Goal: Transaction & Acquisition: Purchase product/service

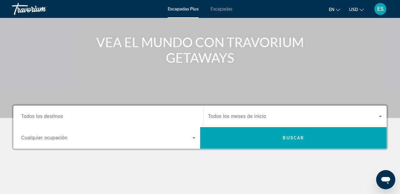
scroll to position [60, 0]
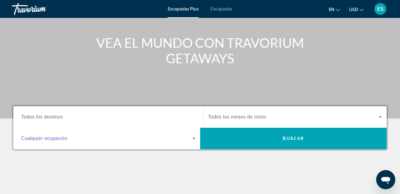
click at [190, 139] on icon "Widget de búsqueda" at bounding box center [193, 138] width 7 height 7
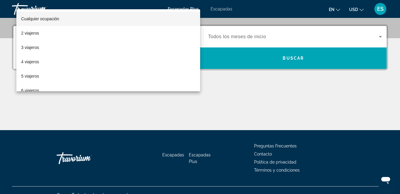
scroll to position [146, 0]
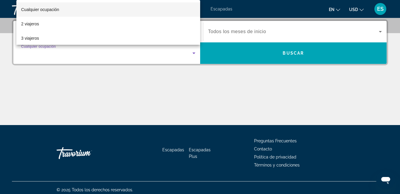
click at [197, 91] on div at bounding box center [200, 97] width 400 height 194
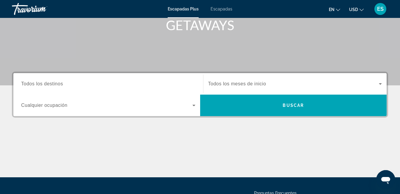
scroll to position [86, 0]
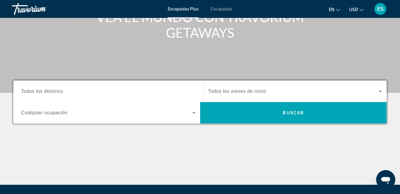
click at [219, 10] on span "Escapadas" at bounding box center [222, 9] width 22 height 5
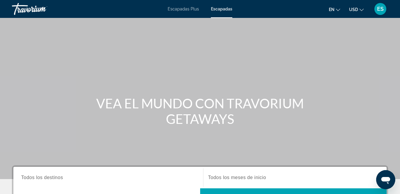
scroll to position [89, 0]
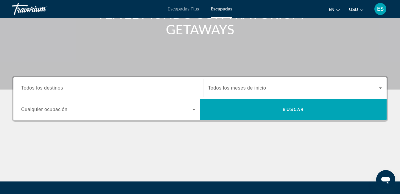
click at [194, 108] on icon "Widget de búsqueda" at bounding box center [193, 109] width 7 height 7
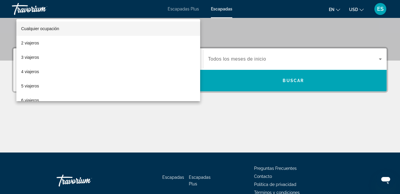
scroll to position [146, 0]
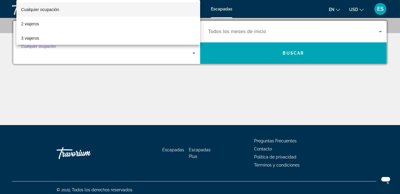
click at [182, 109] on div at bounding box center [200, 97] width 400 height 194
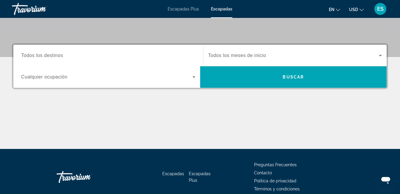
scroll to position [86, 0]
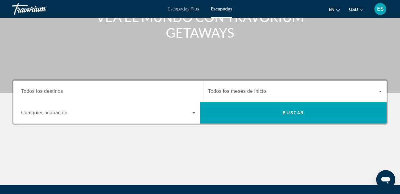
click at [44, 89] on span "Todos los destinos" at bounding box center [42, 90] width 42 height 5
click at [44, 89] on input "Destination Todos los destinos" at bounding box center [108, 91] width 174 height 7
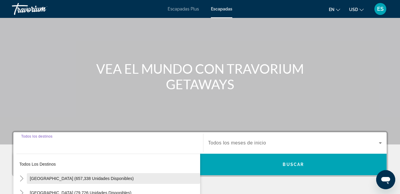
scroll to position [27, 0]
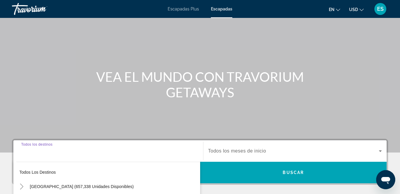
click at [31, 150] on input "Destination Todos los destinos" at bounding box center [108, 150] width 174 height 7
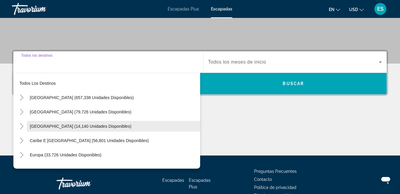
scroll to position [146, 0]
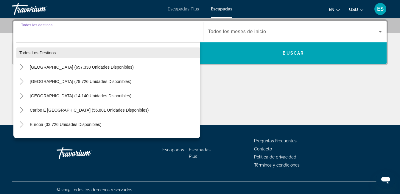
click at [43, 53] on span "Todos los destinos" at bounding box center [37, 52] width 36 height 5
type input "**********"
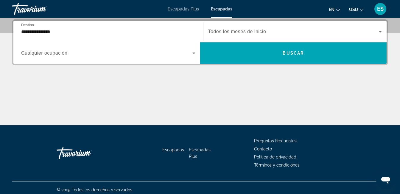
click at [38, 27] on div "**********" at bounding box center [108, 31] width 174 height 17
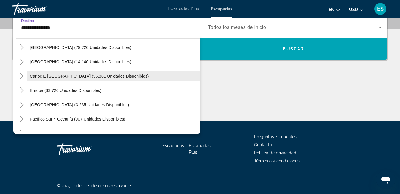
scroll to position [0, 0]
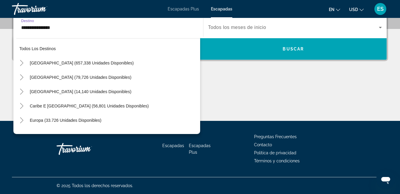
click at [276, 79] on div "Contenido principal" at bounding box center [200, 98] width 376 height 45
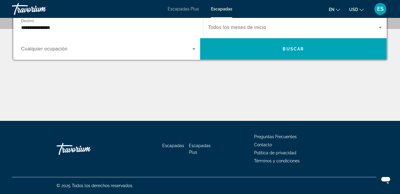
click at [381, 27] on icon "Widget de búsqueda" at bounding box center [380, 27] width 3 height 1
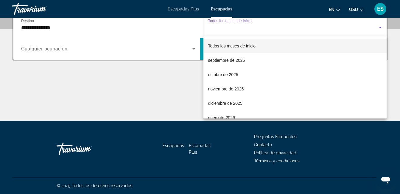
scroll to position [146, 0]
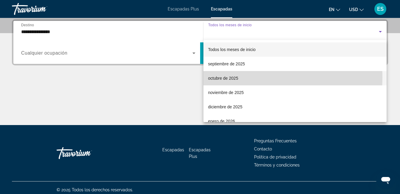
click at [225, 77] on font "octubre de 2025" at bounding box center [223, 78] width 30 height 5
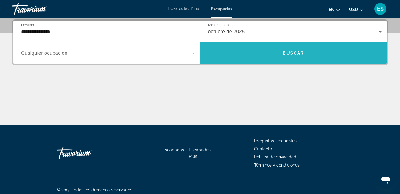
click at [240, 52] on span "Widget de búsqueda" at bounding box center [293, 53] width 187 height 14
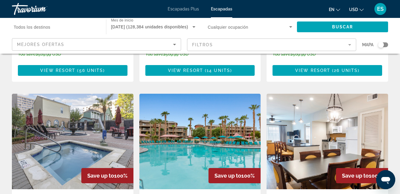
scroll to position [626, 0]
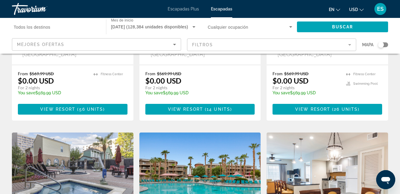
click at [347, 42] on mat-form-field "Filtros" at bounding box center [271, 44] width 169 height 13
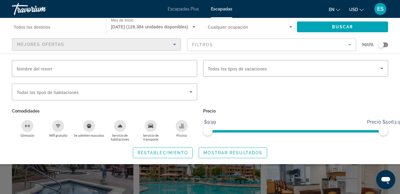
click at [176, 46] on icon "Ordenar por" at bounding box center [174, 44] width 7 height 7
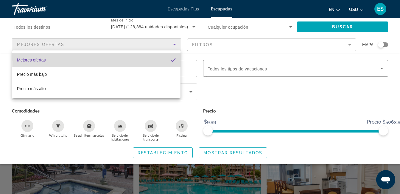
click at [38, 60] on span "Mejores ofertas" at bounding box center [31, 59] width 29 height 5
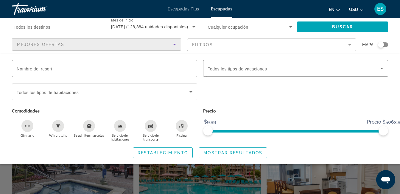
click at [182, 25] on span "Octubre 2025 (128,384 unidades disponibles)" at bounding box center [149, 26] width 77 height 5
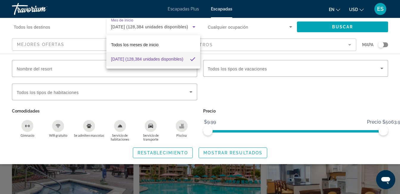
click at [168, 57] on font "Octubre 2025 (128,384 unidades disponibles)" at bounding box center [147, 59] width 72 height 5
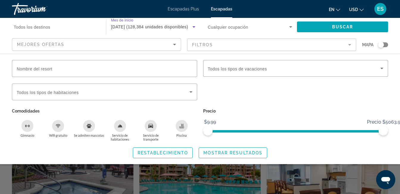
click at [237, 25] on span "Cualquier ocupación" at bounding box center [228, 27] width 41 height 5
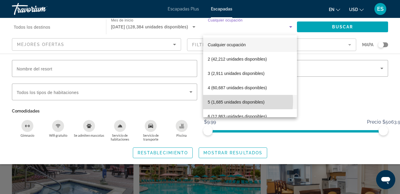
click at [231, 101] on font "5 (1,685 unidades disponibles)" at bounding box center [236, 102] width 57 height 5
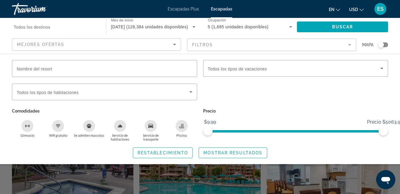
drag, startPoint x: 383, startPoint y: 45, endPoint x: 387, endPoint y: 45, distance: 4.2
click at [387, 45] on div "Widget de búsqueda" at bounding box center [383, 44] width 10 height 5
click at [367, 71] on span "Widget de búsqueda" at bounding box center [294, 68] width 173 height 7
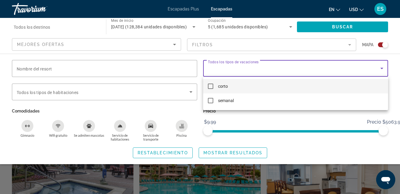
click at [366, 71] on div at bounding box center [200, 97] width 400 height 194
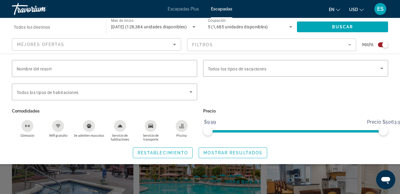
scroll to position [840, 0]
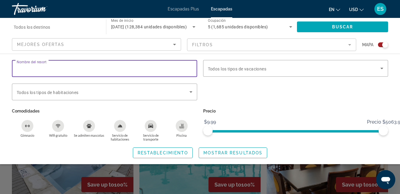
click at [146, 70] on input "Nombre del resort" at bounding box center [105, 68] width 176 height 7
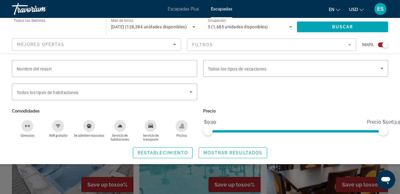
click at [66, 26] on input "Destination Todos los destinos" at bounding box center [56, 27] width 85 height 7
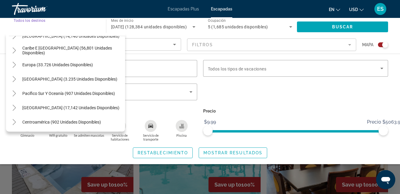
scroll to position [60, 0]
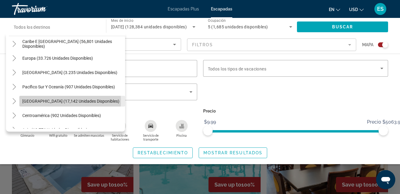
click at [36, 100] on span "América del Sur (17,142 unidades disponibles)" at bounding box center [70, 101] width 97 height 5
type input "**********"
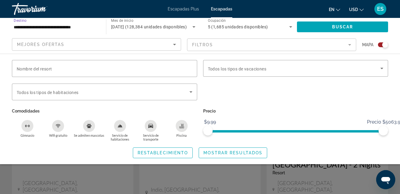
scroll to position [929, 0]
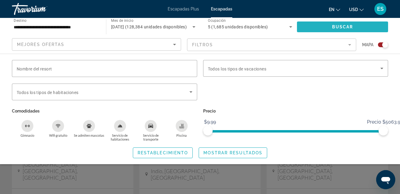
click at [346, 25] on span "Buscar" at bounding box center [342, 26] width 21 height 5
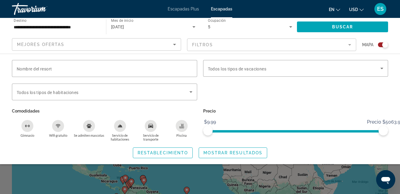
drag, startPoint x: 384, startPoint y: 46, endPoint x: 378, endPoint y: 45, distance: 5.4
click at [378, 45] on div "Widget de búsqueda" at bounding box center [383, 44] width 10 height 5
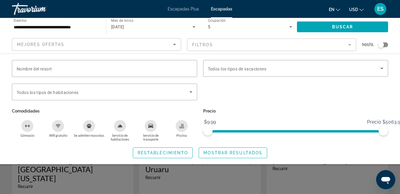
scroll to position [30, 0]
click at [318, 176] on div "Widget de búsqueda" at bounding box center [200, 141] width 400 height 104
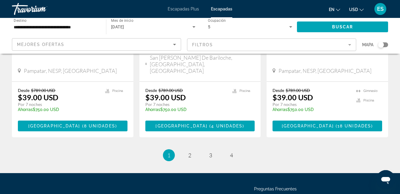
scroll to position [815, 0]
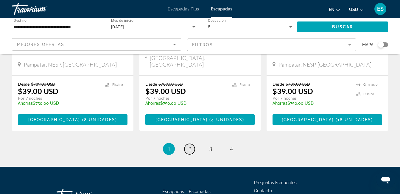
click at [188, 145] on span "2" at bounding box center [189, 148] width 3 height 7
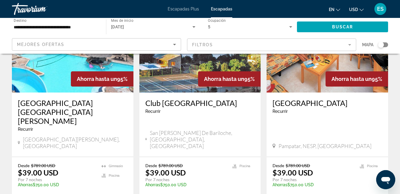
scroll to position [298, 0]
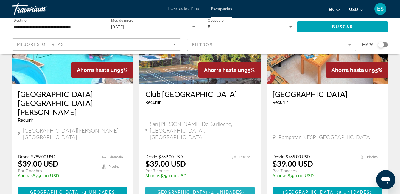
click at [211, 189] on span "4 unidades" at bounding box center [226, 191] width 31 height 5
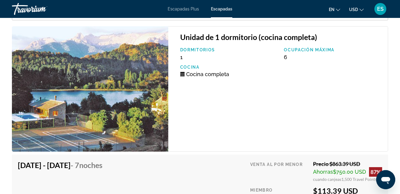
scroll to position [1102, 0]
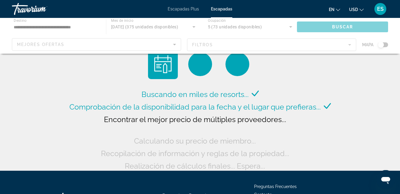
click at [179, 11] on span "Escapadas Plus" at bounding box center [183, 9] width 31 height 5
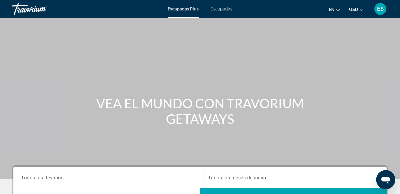
click at [337, 8] on icon "Cambiar idioma" at bounding box center [338, 10] width 4 height 4
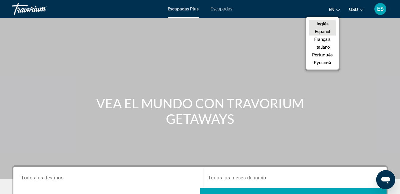
click at [326, 31] on button "Español" at bounding box center [322, 32] width 27 height 8
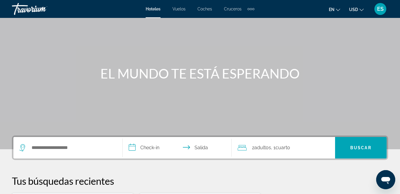
scroll to position [60, 0]
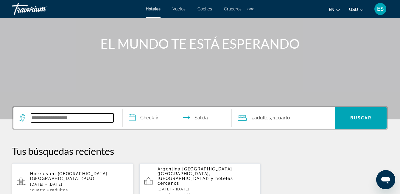
click at [69, 117] on input "Widget de búsqueda" at bounding box center [72, 117] width 83 height 9
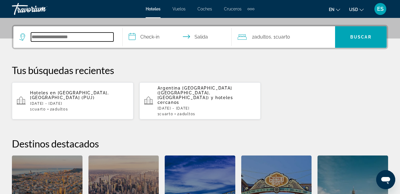
scroll to position [146, 0]
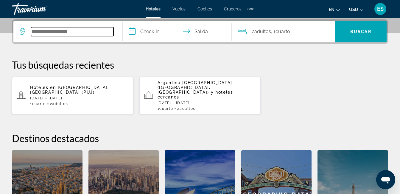
click at [43, 34] on input "Widget de búsqueda" at bounding box center [72, 31] width 83 height 9
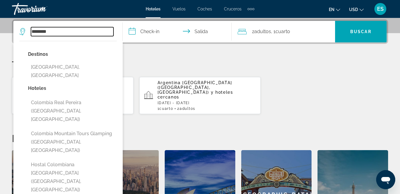
type input "********"
click at [154, 28] on input "**********" at bounding box center [179, 32] width 112 height 23
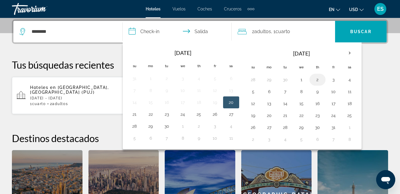
click at [316, 77] on button "2" at bounding box center [318, 79] width 10 height 8
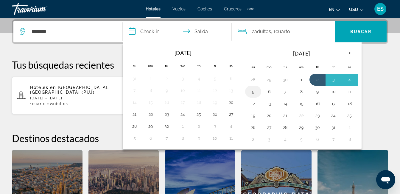
click at [251, 90] on button "5" at bounding box center [253, 91] width 10 height 8
type input "**********"
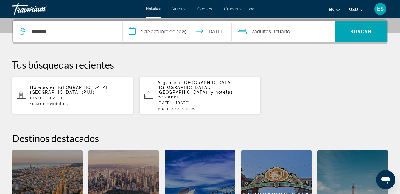
click at [282, 34] on span ", 1 Cuarto rooms" at bounding box center [280, 31] width 19 height 8
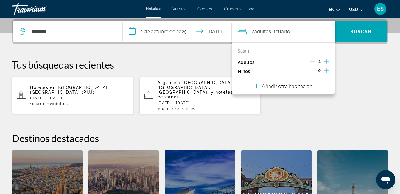
click at [327, 60] on icon "Incrementar adultos" at bounding box center [326, 61] width 5 height 7
click at [325, 69] on icon "Incrementar elementos secundarios" at bounding box center [326, 70] width 5 height 7
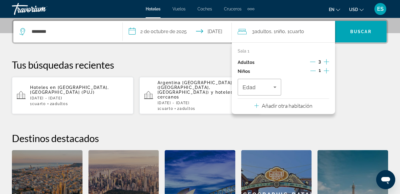
click at [325, 69] on icon "Incrementar elementos secundarios" at bounding box center [326, 70] width 5 height 7
click at [274, 89] on icon "Viajeros: 3 adultos, 2 niños" at bounding box center [274, 86] width 7 height 7
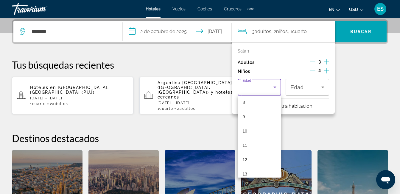
scroll to position [119, 0]
click at [257, 116] on mat-option "9" at bounding box center [259, 114] width 43 height 14
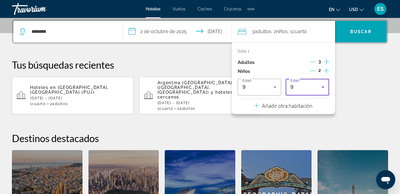
click at [320, 87] on icon "Viajeros: 3 adultos, 2 niños" at bounding box center [322, 86] width 7 height 7
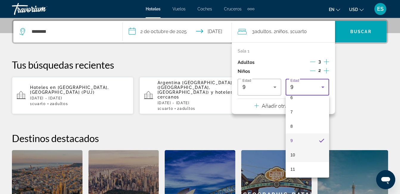
scroll to position [123, 0]
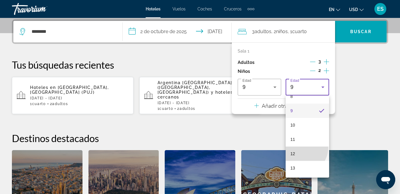
click at [303, 148] on mat-option "12" at bounding box center [307, 153] width 43 height 14
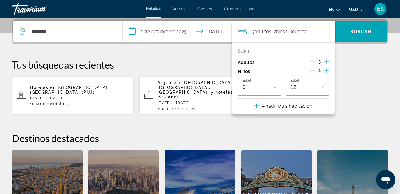
click at [276, 106] on p "Añadir otra habitación" at bounding box center [287, 105] width 51 height 7
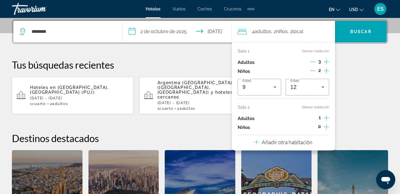
click at [311, 69] on icon "Disminución de los niños" at bounding box center [312, 70] width 5 height 5
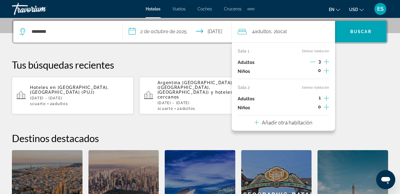
click at [314, 62] on icon "Decremento adultos" at bounding box center [312, 62] width 5 height 0
click at [323, 97] on div "1" at bounding box center [319, 98] width 19 height 9
click at [326, 105] on icon "Incrementar elementos secundarios" at bounding box center [326, 106] width 5 height 7
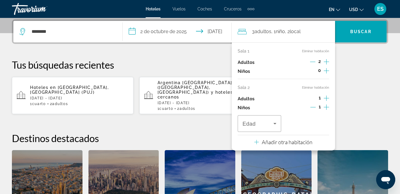
click at [326, 108] on icon "Incrementar elementos secundarios" at bounding box center [326, 106] width 5 height 7
click at [262, 128] on div "Viajeros: 3 adultos, 2 niños" at bounding box center [259, 123] width 34 height 17
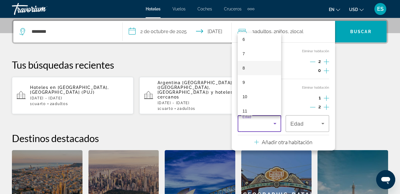
scroll to position [89, 0]
click at [242, 77] on mat-option "9" at bounding box center [259, 82] width 43 height 14
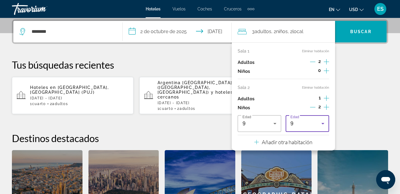
click at [320, 123] on icon "Viajeros: 3 adultos, 2 niños" at bounding box center [322, 123] width 7 height 7
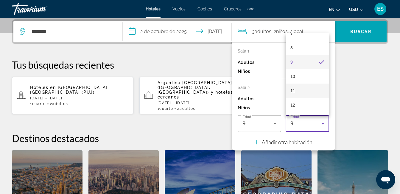
scroll to position [123, 0]
click at [299, 92] on mat-option "12" at bounding box center [307, 91] width 43 height 14
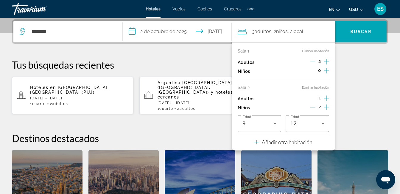
click at [347, 113] on div "**********" at bounding box center [200, 131] width 400 height 225
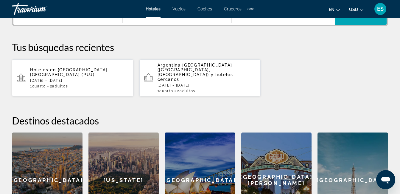
scroll to position [126, 0]
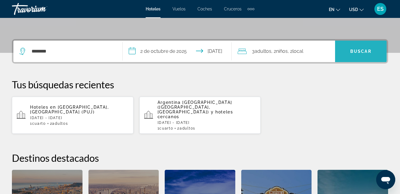
click at [357, 55] on span "Widget de búsqueda" at bounding box center [361, 51] width 52 height 14
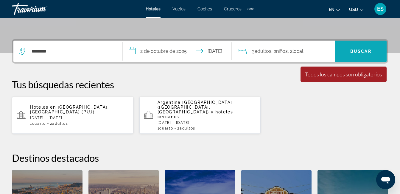
click at [357, 55] on span "Widget de búsqueda" at bounding box center [361, 51] width 52 height 14
click at [347, 71] on div "Todos los campos son obligatorios" at bounding box center [343, 74] width 77 height 7
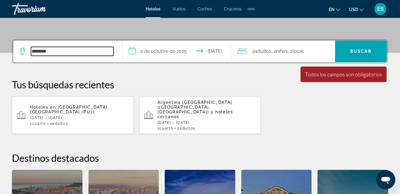
click at [80, 50] on input "********" at bounding box center [72, 51] width 83 height 9
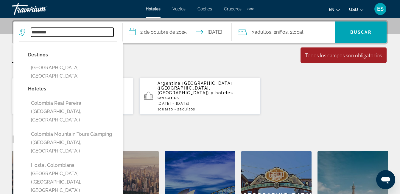
scroll to position [146, 0]
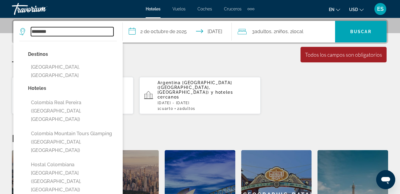
click at [77, 35] on input "********" at bounding box center [72, 31] width 83 height 9
click at [177, 65] on p "Tus búsquedas recientes" at bounding box center [200, 65] width 376 height 12
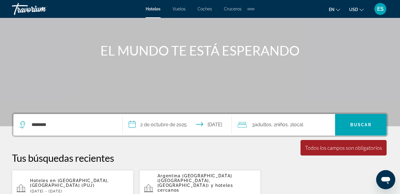
scroll to position [86, 0]
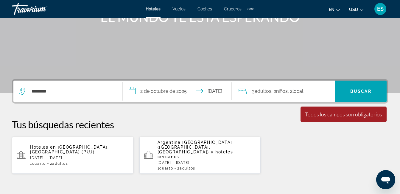
click at [315, 113] on div "Todos los campos son obligatorios" at bounding box center [343, 114] width 77 height 7
click at [367, 90] on span "Buscar" at bounding box center [360, 91] width 21 height 5
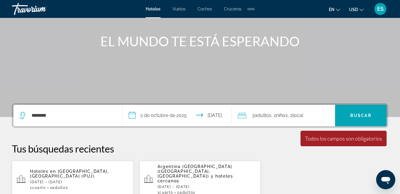
scroll to position [89, 0]
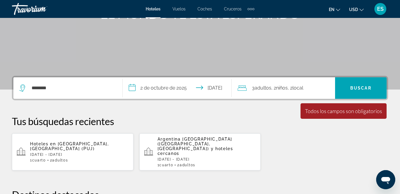
click at [319, 110] on div "Todos los campos son obligatorios" at bounding box center [343, 111] width 77 height 7
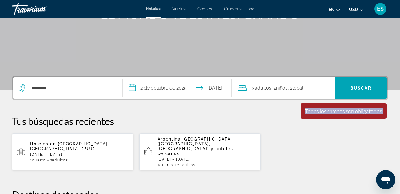
click at [319, 110] on div "Todos los campos son obligatorios" at bounding box center [343, 111] width 77 height 7
drag, startPoint x: 319, startPoint y: 110, endPoint x: 318, endPoint y: 113, distance: 3.3
click at [318, 113] on div "Todos los campos son obligatorios" at bounding box center [343, 111] width 77 height 7
click at [312, 83] on div "3 Adult Adultos , 2 Niño Niños , 2 Cuarto local" at bounding box center [286, 87] width 97 height 21
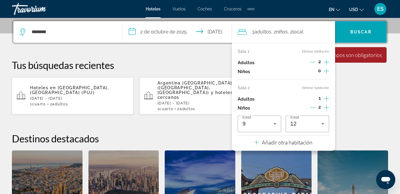
scroll to position [146, 0]
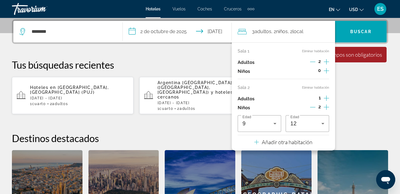
click at [352, 114] on div "**********" at bounding box center [200, 131] width 400 height 225
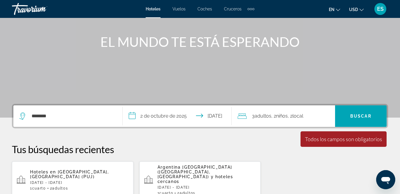
scroll to position [56, 0]
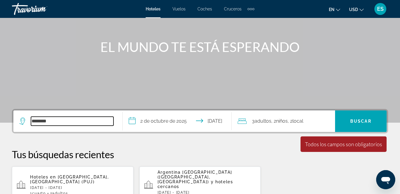
click at [71, 119] on input "********" at bounding box center [72, 120] width 83 height 9
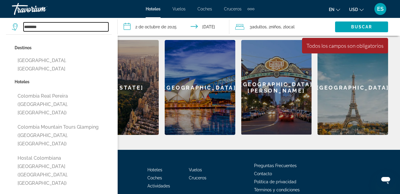
scroll to position [215, 0]
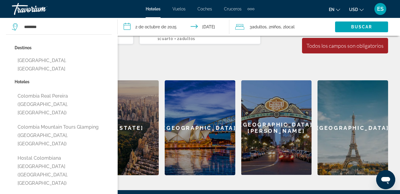
click at [27, 45] on p "Destinos" at bounding box center [63, 47] width 97 height 8
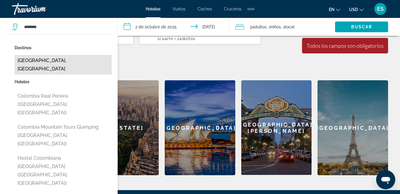
click at [29, 59] on button "[GEOGRAPHIC_DATA], [GEOGRAPHIC_DATA]" at bounding box center [63, 65] width 97 height 20
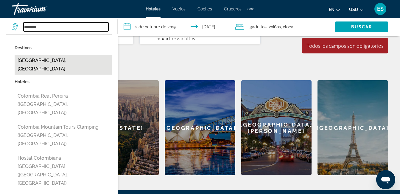
type input "**********"
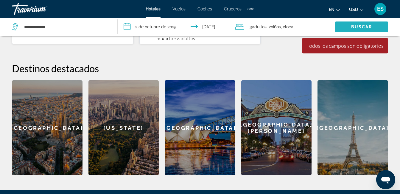
click at [372, 26] on span "Widget de búsqueda" at bounding box center [361, 27] width 53 height 14
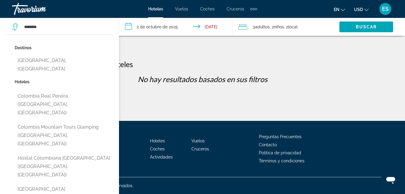
click at [27, 77] on p "Hoteles" at bounding box center [64, 81] width 98 height 8
click at [14, 21] on div "******** Destinos [GEOGRAPHIC_DATA], [GEOGRAPHIC_DATA] Hoteles [GEOGRAPHIC_DATA…" at bounding box center [62, 27] width 101 height 18
click at [11, 28] on app-destination-search "******** Destinos [GEOGRAPHIC_DATA], [GEOGRAPHIC_DATA] Hoteles [GEOGRAPHIC_DATA…" at bounding box center [59, 27] width 119 height 18
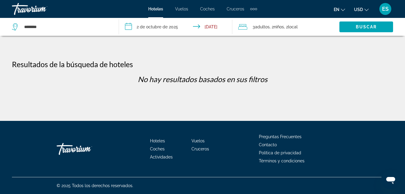
click at [17, 27] on icon "Widget de búsqueda" at bounding box center [15, 26] width 7 height 7
click at [14, 26] on icon "Widget de búsqueda" at bounding box center [15, 26] width 7 height 7
click at [363, 21] on span "Widget de búsqueda" at bounding box center [366, 27] width 54 height 14
click at [362, 25] on span "Buscar" at bounding box center [365, 26] width 21 height 5
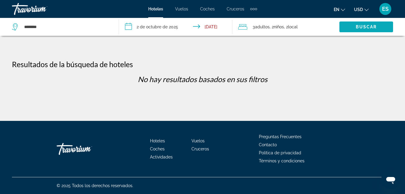
click at [362, 25] on span "Buscar" at bounding box center [365, 26] width 21 height 5
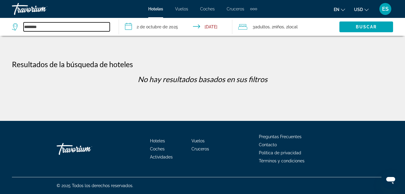
click at [47, 28] on input "********" at bounding box center [67, 26] width 86 height 9
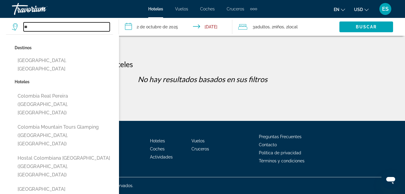
type input "*"
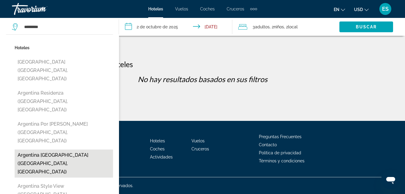
click at [74, 149] on button "Argentina [GEOGRAPHIC_DATA] ([GEOGRAPHIC_DATA], [GEOGRAPHIC_DATA])" at bounding box center [64, 163] width 98 height 28
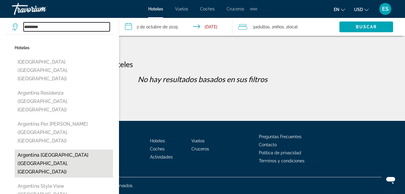
type input "**********"
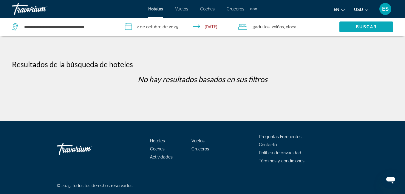
click at [357, 27] on span "Buscar" at bounding box center [365, 26] width 21 height 5
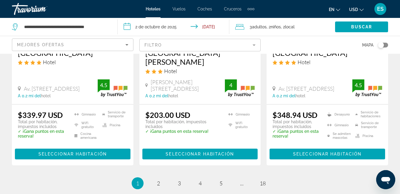
scroll to position [834, 0]
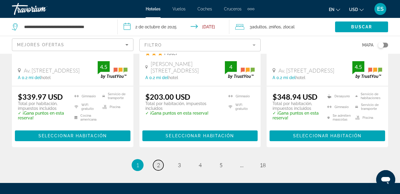
click at [159, 161] on span "2" at bounding box center [158, 164] width 3 height 7
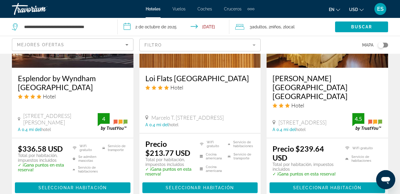
scroll to position [804, 0]
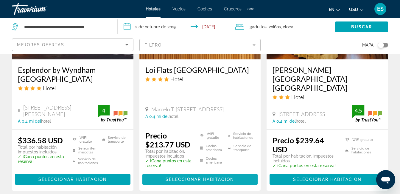
click at [209, 172] on span "Contenido principal" at bounding box center [200, 179] width 116 height 14
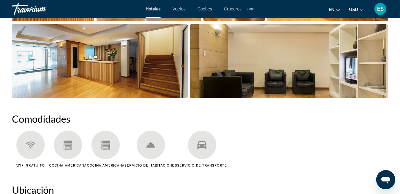
scroll to position [455, 0]
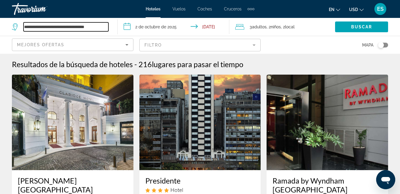
click at [57, 27] on input "**********" at bounding box center [66, 26] width 85 height 9
drag, startPoint x: 107, startPoint y: 27, endPoint x: -1, endPoint y: 25, distance: 108.5
click at [0, 25] on html "**********" at bounding box center [200, 97] width 400 height 194
click at [44, 27] on input "**********" at bounding box center [66, 26] width 85 height 9
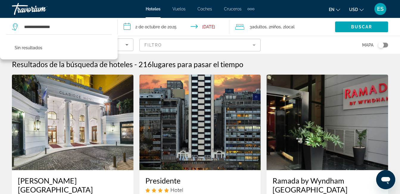
click at [13, 27] on icon "Widget de búsqueda" at bounding box center [15, 26] width 7 height 7
click at [15, 26] on icon "Widget de búsqueda" at bounding box center [15, 26] width 7 height 7
click at [14, 26] on icon "Widget de búsqueda" at bounding box center [15, 25] width 3 height 3
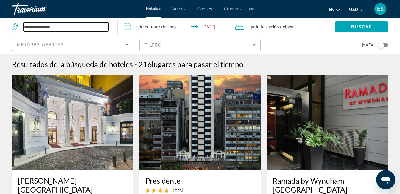
click at [69, 28] on input "**********" at bounding box center [66, 26] width 85 height 9
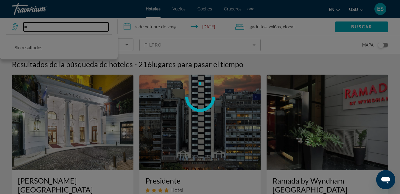
type input "*"
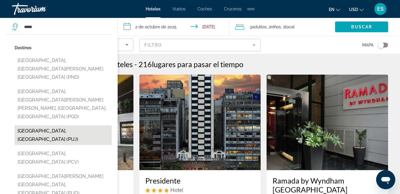
click at [55, 125] on button "[GEOGRAPHIC_DATA], [GEOGRAPHIC_DATA] (PUJ)" at bounding box center [63, 135] width 97 height 20
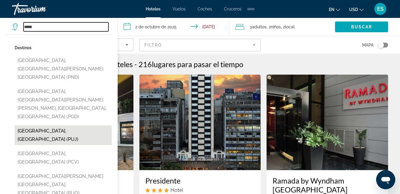
type input "**********"
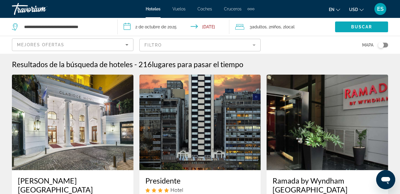
click at [353, 29] on span "Widget de búsqueda" at bounding box center [361, 27] width 53 height 14
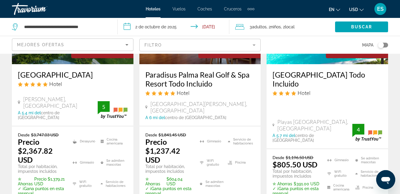
scroll to position [387, 0]
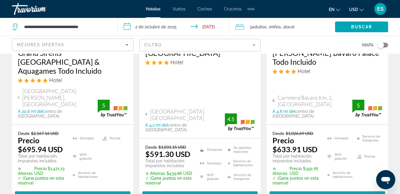
scroll to position [149, 0]
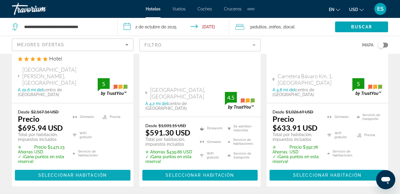
click at [52, 172] on span "Seleccionar habitación" at bounding box center [72, 174] width 69 height 5
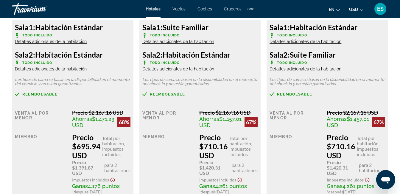
scroll to position [1013, 0]
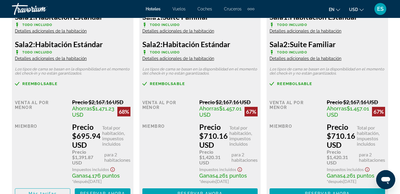
click at [177, 57] on span "Detalles adicionales de la habitación" at bounding box center [178, 58] width 72 height 5
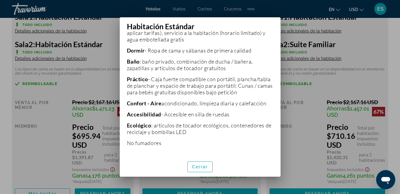
scroll to position [188, 0]
click at [199, 163] on span "button" at bounding box center [200, 166] width 25 height 14
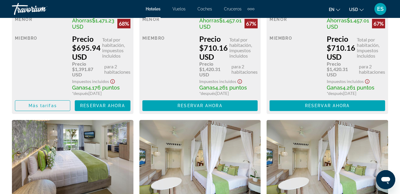
scroll to position [1102, 0]
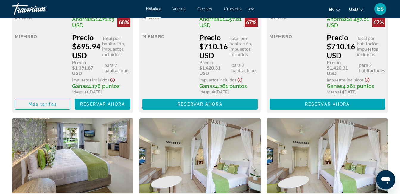
click at [206, 106] on span "Reservar ahora" at bounding box center [200, 104] width 45 height 5
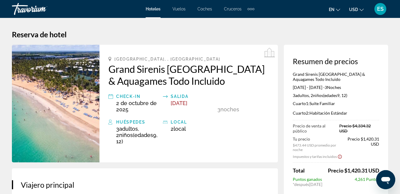
click at [259, 33] on h1 "Reserva de hotel" at bounding box center [200, 34] width 376 height 9
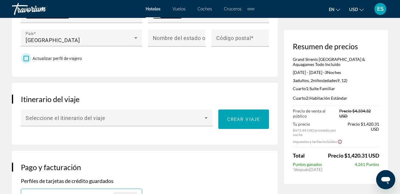
scroll to position [357, 0]
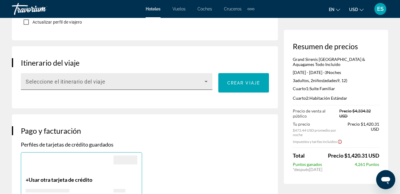
click at [205, 77] on div "Seleccione el itinerario del viaje" at bounding box center [117, 81] width 182 height 17
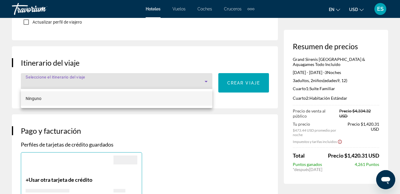
click at [205, 77] on div at bounding box center [200, 97] width 400 height 194
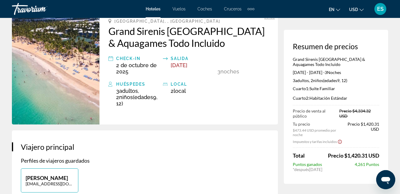
scroll to position [0, 0]
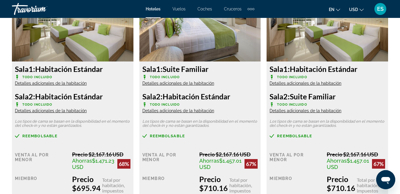
scroll to position [953, 0]
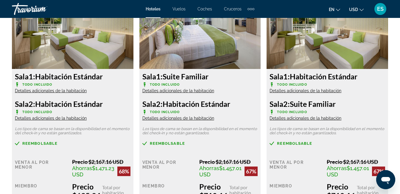
click at [189, 90] on span "Detalles adicionales de la habitación" at bounding box center [178, 90] width 72 height 5
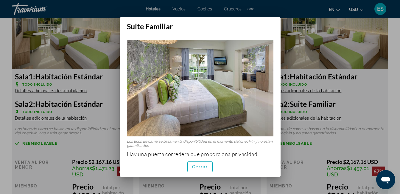
scroll to position [17, 0]
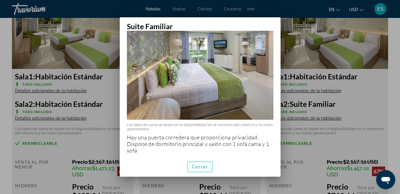
click at [201, 164] on span "button" at bounding box center [200, 166] width 25 height 14
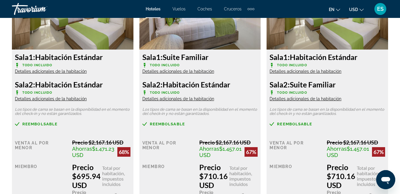
scroll to position [983, 0]
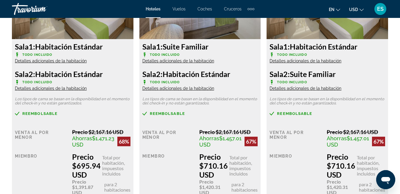
click at [172, 88] on span "Detalles adicionales de la habitación" at bounding box center [178, 88] width 72 height 5
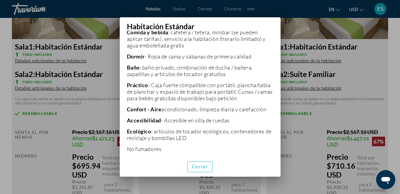
scroll to position [188, 0]
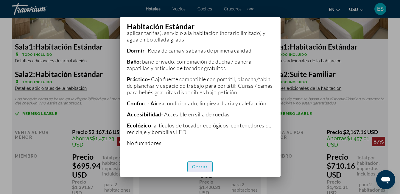
click at [204, 162] on span "button" at bounding box center [200, 166] width 25 height 14
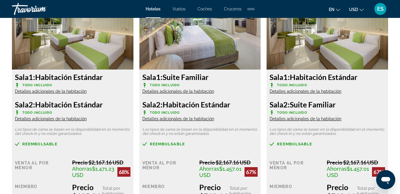
scroll to position [924, 0]
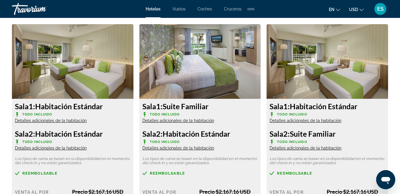
click at [185, 119] on span "Detalles adicionales de la habitación" at bounding box center [178, 120] width 72 height 5
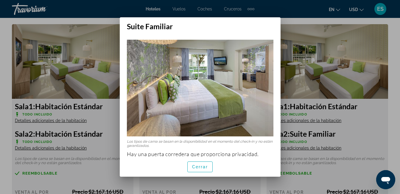
scroll to position [17, 0]
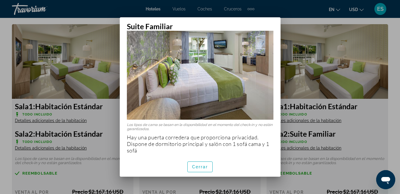
click at [195, 84] on img at bounding box center [200, 71] width 147 height 97
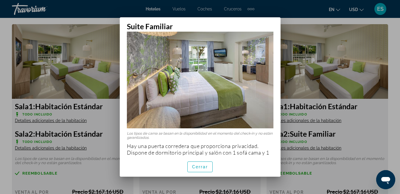
scroll to position [0, 0]
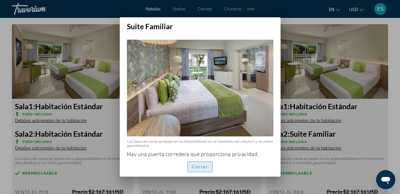
click at [203, 167] on span "Cerrar" at bounding box center [200, 166] width 16 height 5
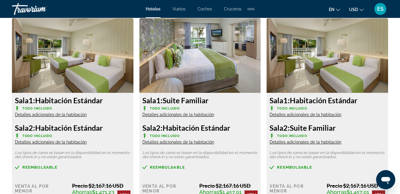
scroll to position [924, 0]
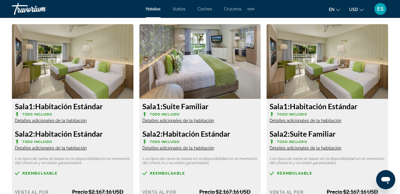
click at [311, 146] on span "Detalles adicionales de la habitación" at bounding box center [306, 147] width 72 height 5
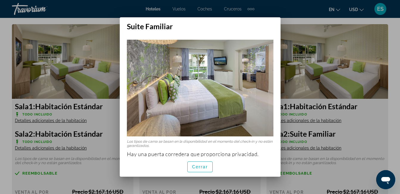
scroll to position [17, 0]
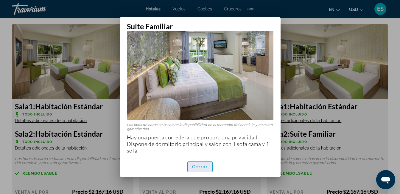
click at [199, 166] on span "Cerrar" at bounding box center [200, 166] width 16 height 5
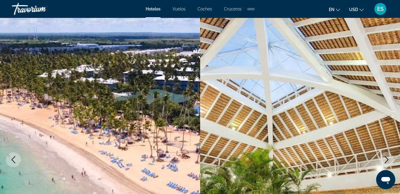
scroll to position [924, 0]
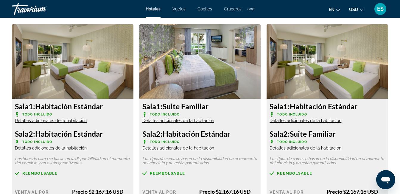
click at [300, 120] on span "Detalles adicionales de la habitación" at bounding box center [306, 120] width 72 height 5
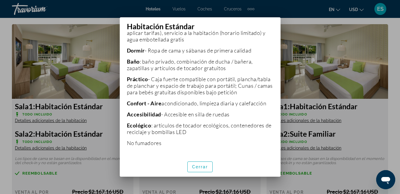
scroll to position [188, 0]
click at [204, 168] on span "Cerrar" at bounding box center [200, 166] width 16 height 5
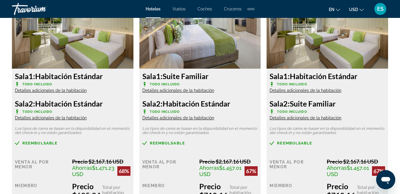
scroll to position [953, 0]
click at [64, 88] on span "Detalles adicionales de la habitación" at bounding box center [51, 90] width 72 height 5
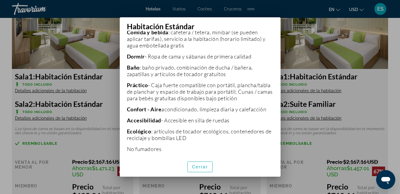
scroll to position [188, 0]
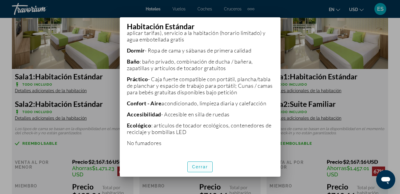
click at [205, 166] on span "Cerrar" at bounding box center [200, 166] width 16 height 5
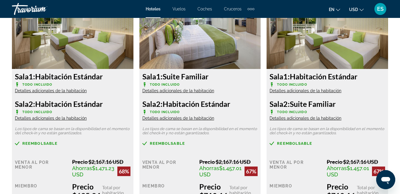
scroll to position [953, 0]
click at [45, 116] on span "Detalles adicionales de la habitación" at bounding box center [51, 118] width 72 height 5
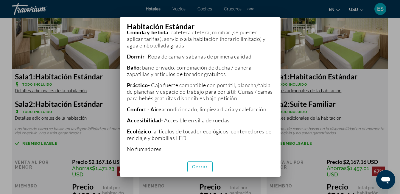
scroll to position [188, 0]
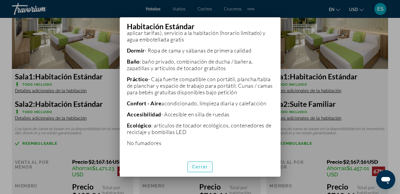
click at [195, 165] on span "Cerrar" at bounding box center [200, 166] width 16 height 5
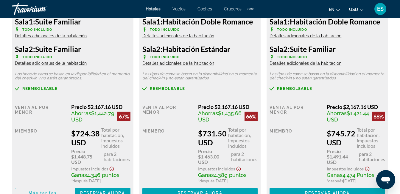
scroll to position [1221, 0]
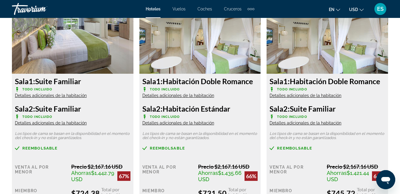
click at [50, 98] on span "Detalles adicionales de la habitación" at bounding box center [51, 95] width 72 height 5
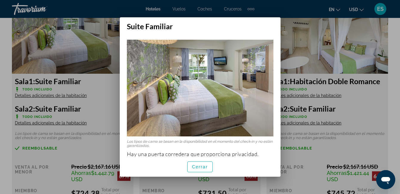
scroll to position [17, 0]
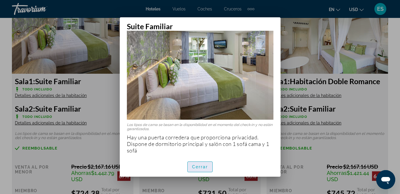
click at [206, 167] on span "Cerrar" at bounding box center [200, 166] width 16 height 5
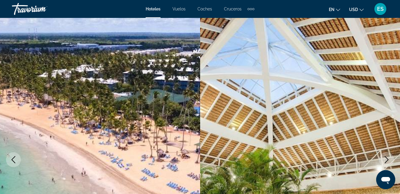
scroll to position [1221, 0]
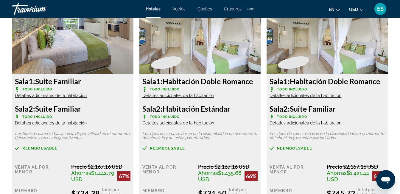
click at [52, 125] on span "Detalles adicionales de la habitación" at bounding box center [51, 122] width 72 height 5
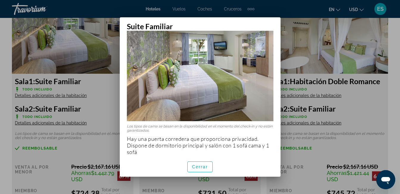
scroll to position [17, 0]
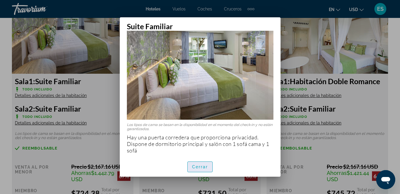
click at [209, 170] on span "button" at bounding box center [200, 166] width 25 height 14
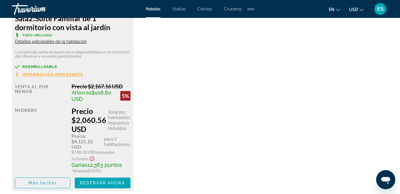
scroll to position [1579, 0]
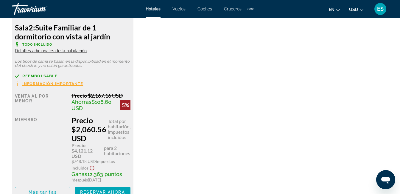
click at [52, 85] on span "Información importante" at bounding box center [52, 84] width 61 height 4
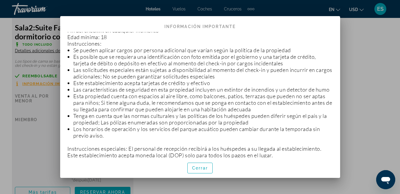
scroll to position [149, 0]
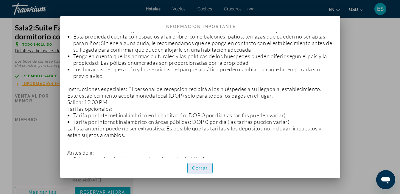
click at [205, 169] on span "Cerrar" at bounding box center [200, 167] width 16 height 5
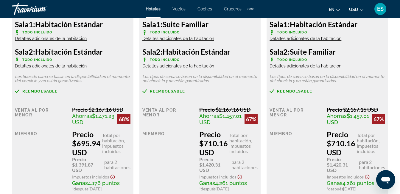
scroll to position [1095, 0]
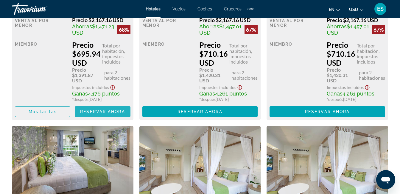
click at [96, 114] on span "Reservar ahora" at bounding box center [102, 111] width 45 height 5
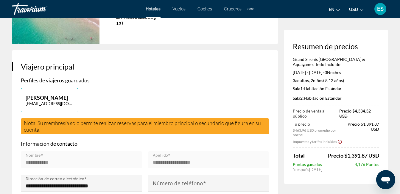
scroll to position [119, 0]
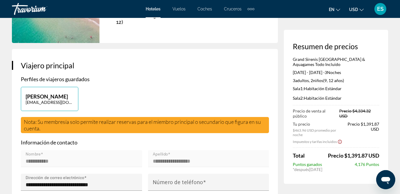
click at [381, 179] on icon "Abrir ventana de mensajería" at bounding box center [385, 179] width 11 height 11
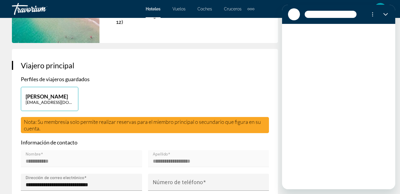
scroll to position [0, 0]
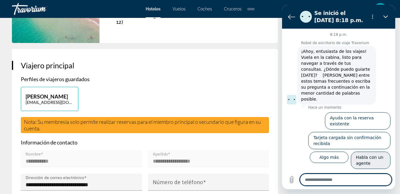
click at [371, 151] on button "Habla con un agente" at bounding box center [371, 159] width 40 height 17
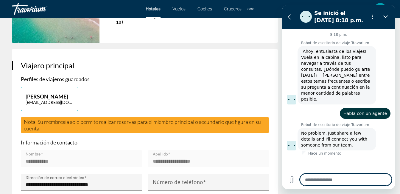
type textarea "*"
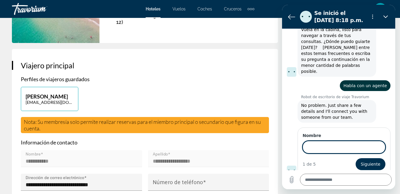
scroll to position [27, 0]
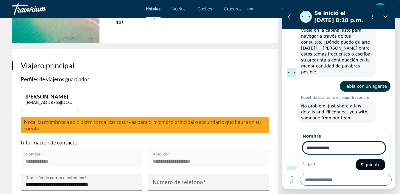
type input "**********"
click at [357, 158] on button "Siguiente" at bounding box center [371, 164] width 30 height 12
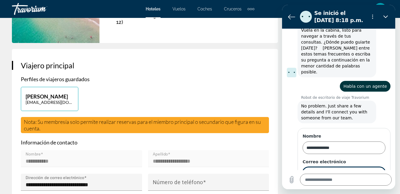
scroll to position [53, 0]
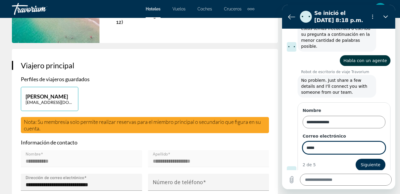
type input "**********"
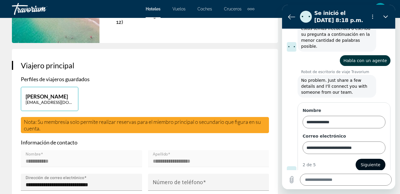
click at [375, 161] on span "Siguiente" at bounding box center [371, 164] width 20 height 7
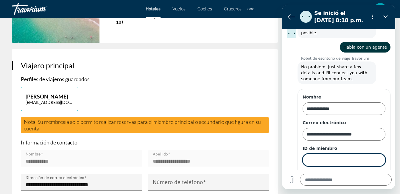
scroll to position [78, 0]
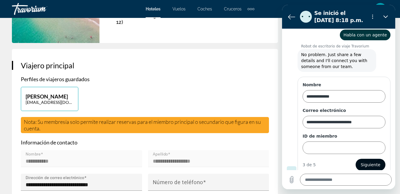
click at [367, 161] on span "Siguiente" at bounding box center [371, 164] width 20 height 7
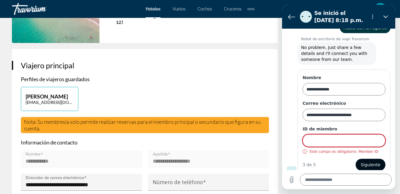
click at [367, 161] on span "Siguiente" at bounding box center [371, 164] width 20 height 7
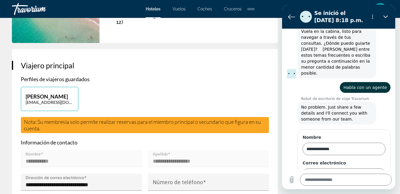
scroll to position [0, 0]
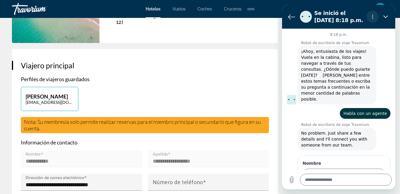
click at [373, 14] on icon "Menú de opciones" at bounding box center [372, 16] width 5 height 5
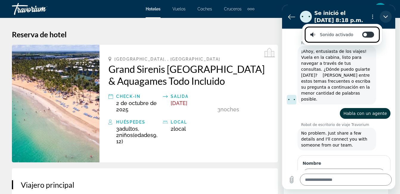
click at [387, 18] on icon "Cerrar" at bounding box center [385, 16] width 5 height 5
type textarea "*"
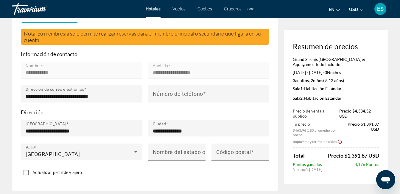
scroll to position [209, 0]
